Goal: Connect with others: Connect with others

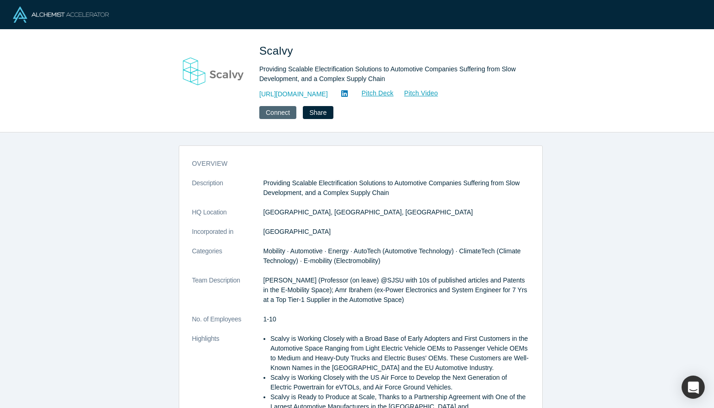
click at [266, 112] on button "Connect" at bounding box center [277, 112] width 37 height 13
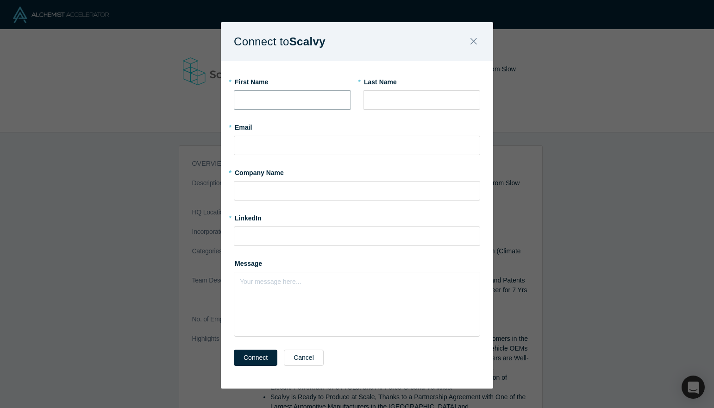
click at [273, 105] on input "text" at bounding box center [292, 99] width 117 height 19
type input "Adel"
click at [401, 95] on input "text" at bounding box center [421, 99] width 117 height 19
click at [473, 44] on icon "Close" at bounding box center [474, 41] width 6 height 10
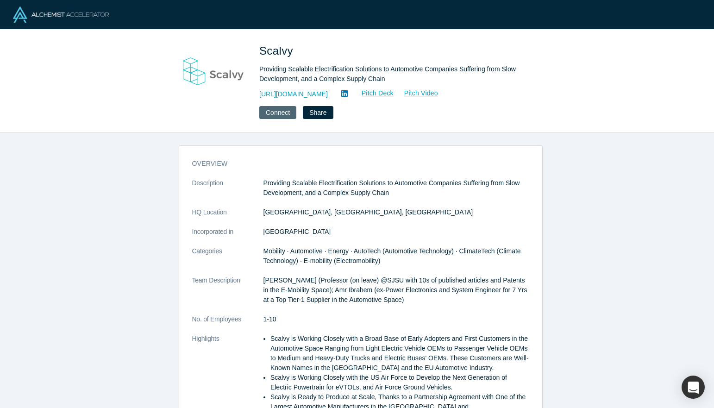
click at [271, 111] on button "Connect" at bounding box center [277, 112] width 37 height 13
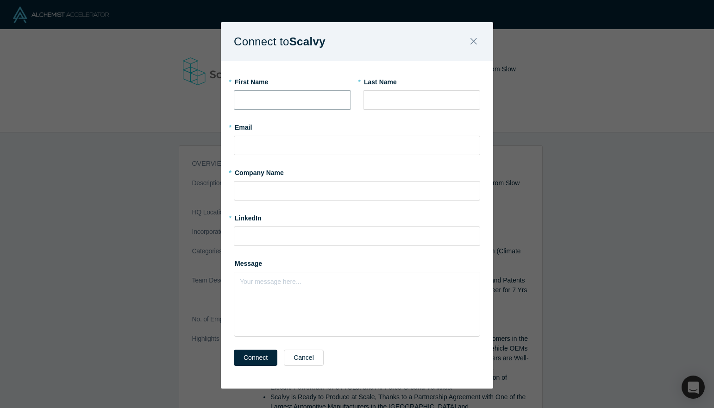
click at [284, 107] on input "text" at bounding box center [292, 99] width 117 height 19
type input "Adel"
click at [417, 102] on input "text" at bounding box center [421, 99] width 117 height 19
type input "Zayed"
click at [298, 134] on div "* Email" at bounding box center [357, 138] width 246 height 36
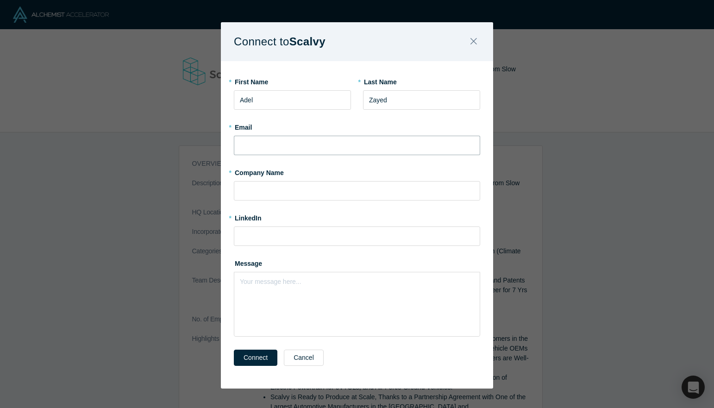
click at [297, 137] on input "text" at bounding box center [357, 145] width 246 height 19
type input "adel@flash.zone"
click at [289, 191] on input "text" at bounding box center [357, 190] width 246 height 19
type input "Flash Intelligence"
click at [270, 287] on div "Your message here..." at bounding box center [357, 304] width 246 height 65
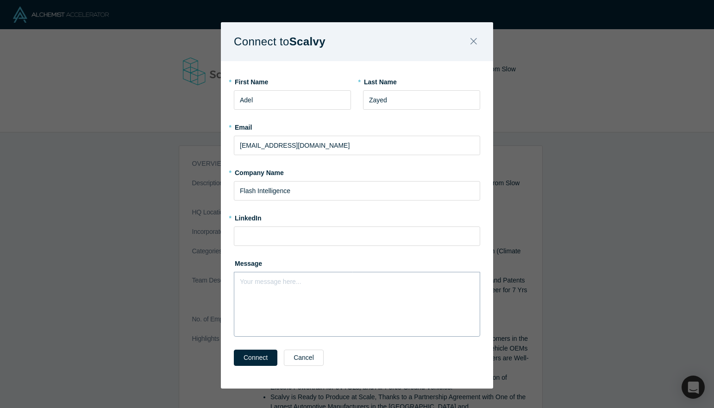
click at [243, 284] on div "rdw-editor" at bounding box center [357, 280] width 234 height 10
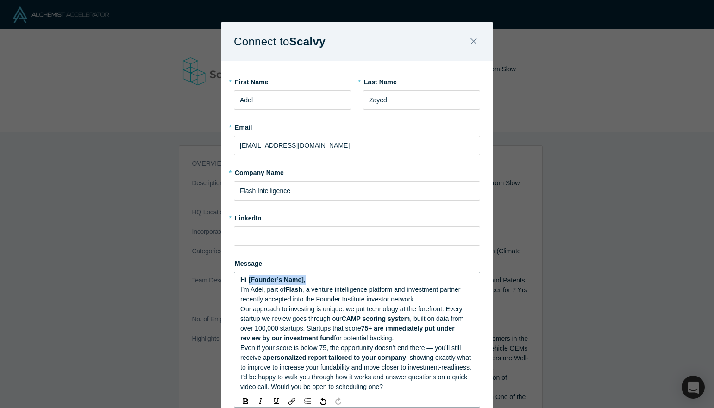
drag, startPoint x: 309, startPoint y: 279, endPoint x: 245, endPoint y: 277, distance: 64.0
click at [245, 277] on div "Hi [Founder’s Name]," at bounding box center [357, 280] width 234 height 10
click at [300, 290] on span "Flash" at bounding box center [293, 289] width 17 height 7
click at [282, 279] on div "Hello Scalvy!" at bounding box center [357, 280] width 234 height 10
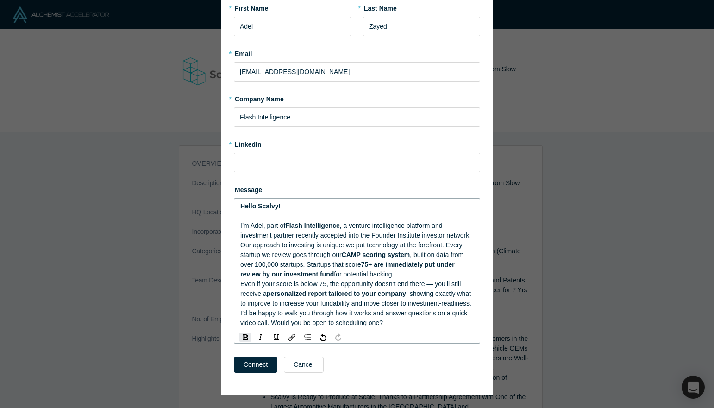
scroll to position [83, 0]
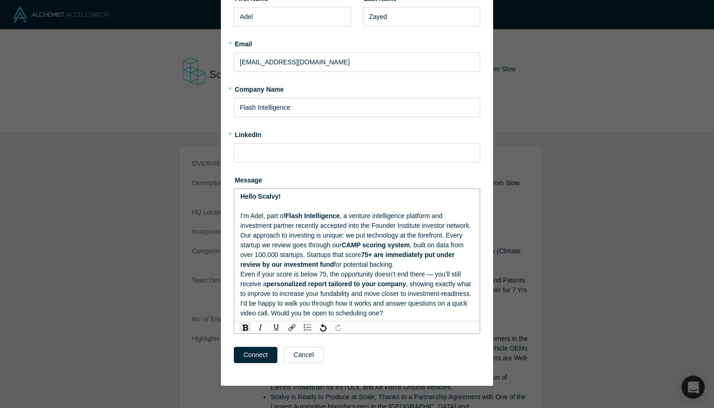
click at [408, 263] on div "Our approach to investing is unique: we put technology at the forefront. Every …" at bounding box center [357, 250] width 234 height 39
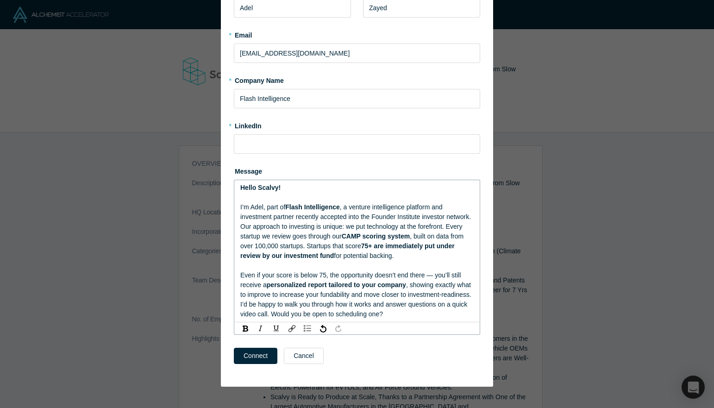
scroll to position [93, 0]
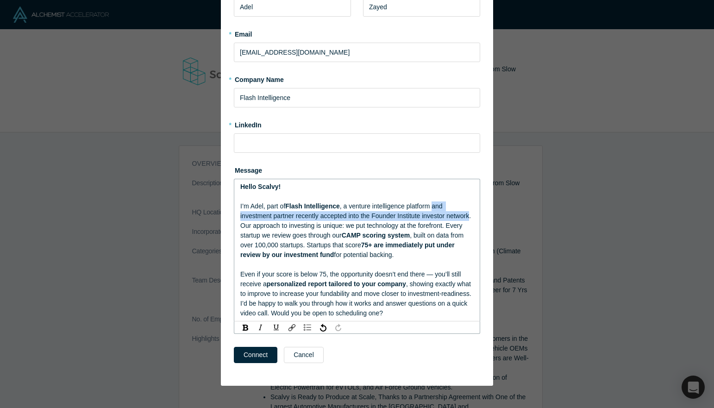
drag, startPoint x: 438, startPoint y: 208, endPoint x: 468, endPoint y: 213, distance: 30.6
click at [468, 213] on span ", a venture intelligence platform and investment partner recently accepted into…" at bounding box center [355, 210] width 231 height 17
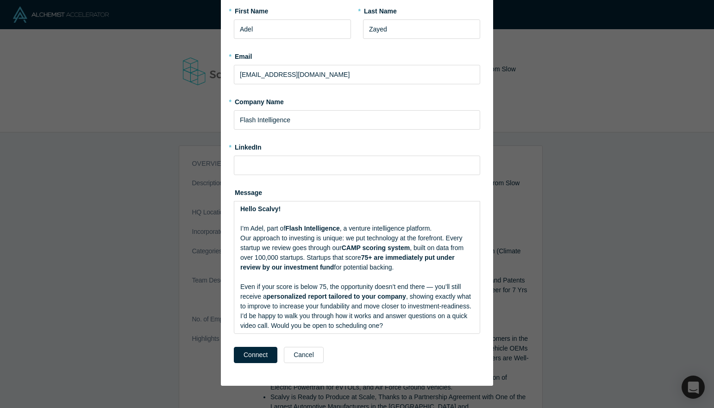
scroll to position [71, 0]
click at [282, 167] on input at bounding box center [357, 165] width 246 height 19
paste input "https://www.linkedin.com/in/adel-zayed-1b427b55/"
type input "https://www.linkedin.com/in/adel-zayed-1b427b55/"
click at [241, 360] on button "Connect" at bounding box center [256, 355] width 44 height 16
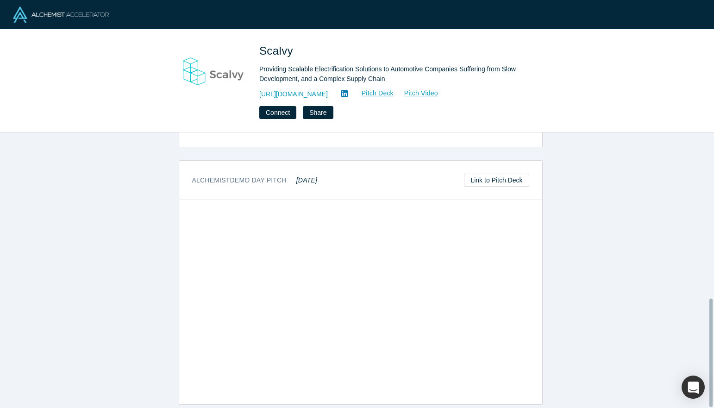
scroll to position [0, 0]
